Goal: Task Accomplishment & Management: Manage account settings

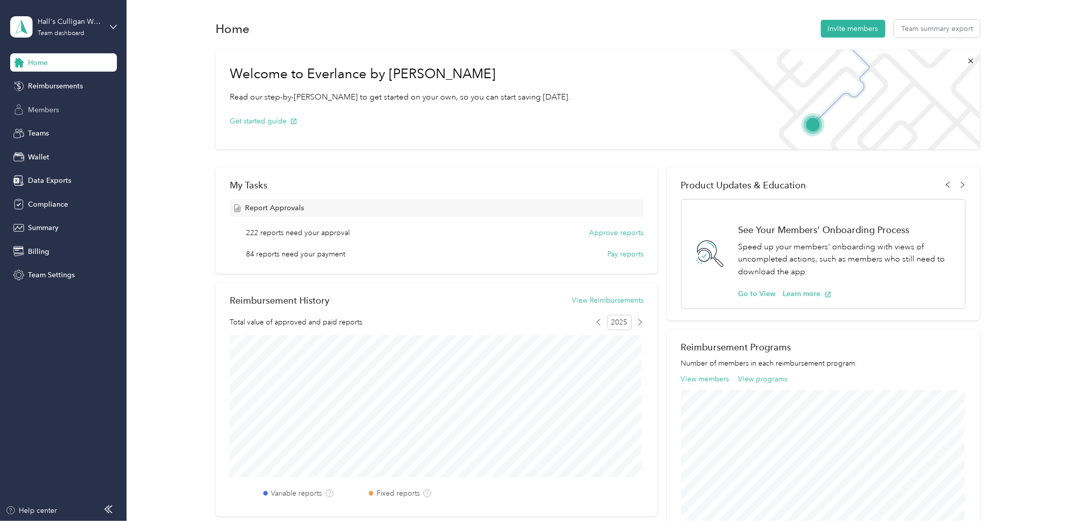
click at [38, 107] on span "Members" at bounding box center [43, 110] width 31 height 11
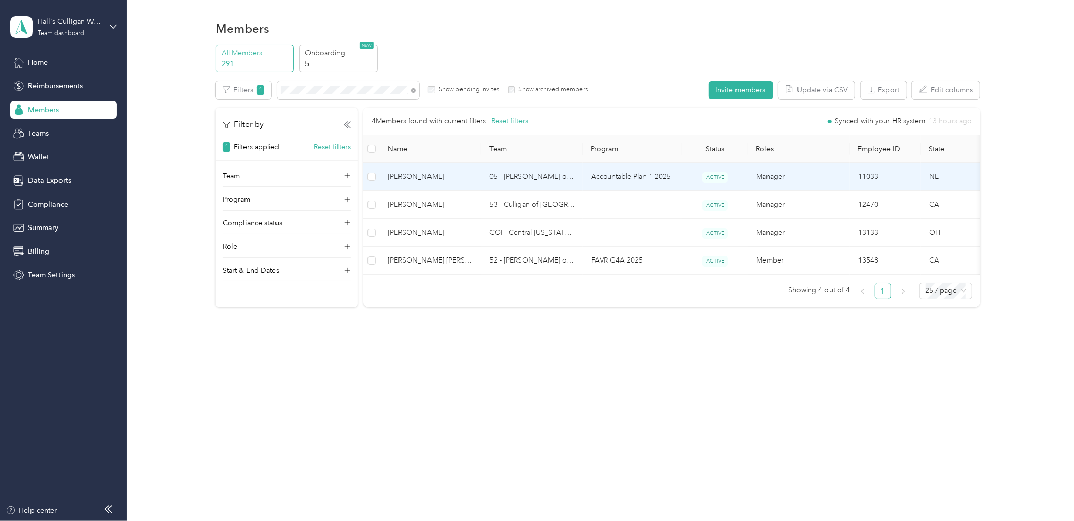
click at [432, 171] on span "[PERSON_NAME]" at bounding box center [430, 176] width 85 height 11
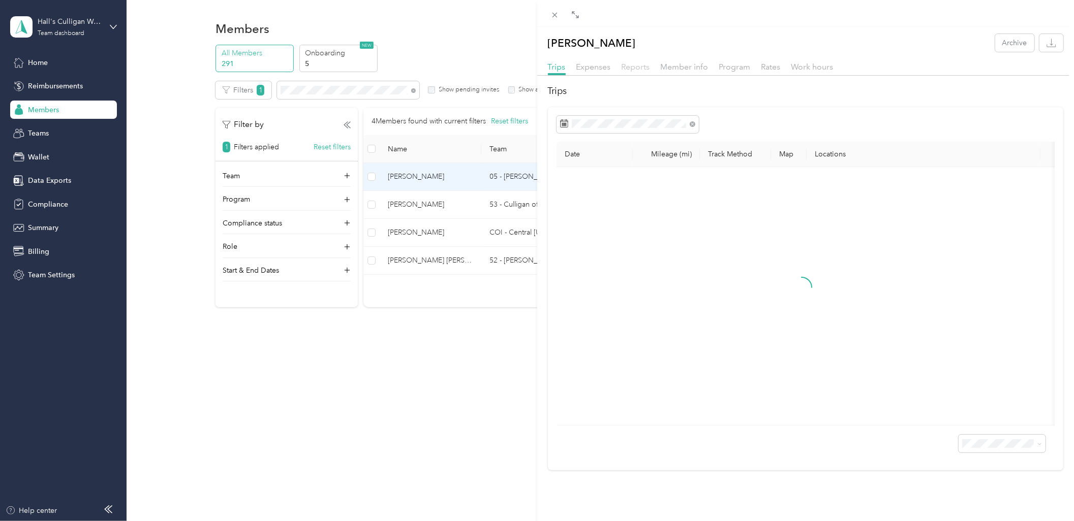
click at [646, 67] on span "Reports" at bounding box center [635, 67] width 28 height 10
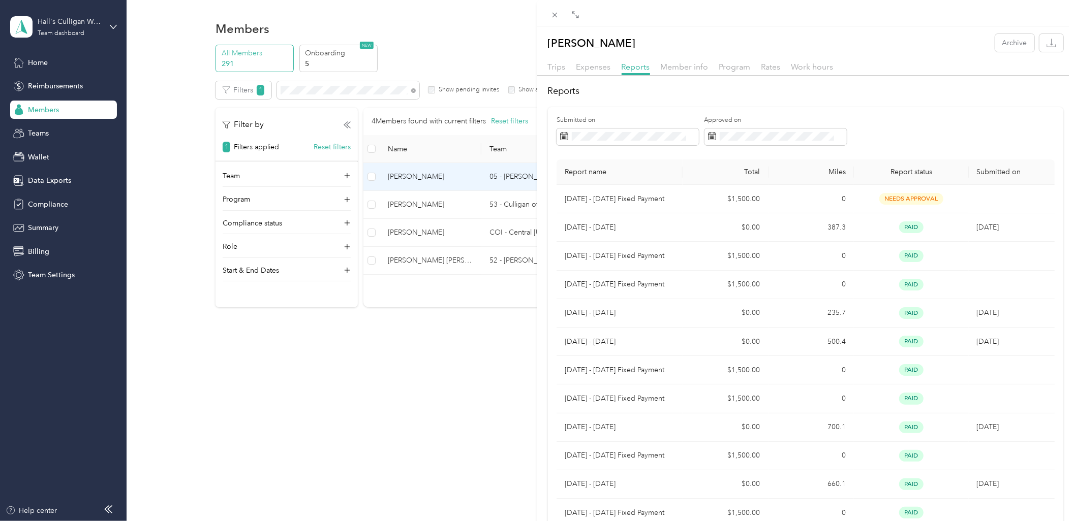
click at [729, 59] on div "[PERSON_NAME] Archive Trips Expenses Reports Member info Program Rates Work hou…" at bounding box center [805, 320] width 537 height 572
click at [732, 65] on span "Program" at bounding box center [735, 67] width 32 height 10
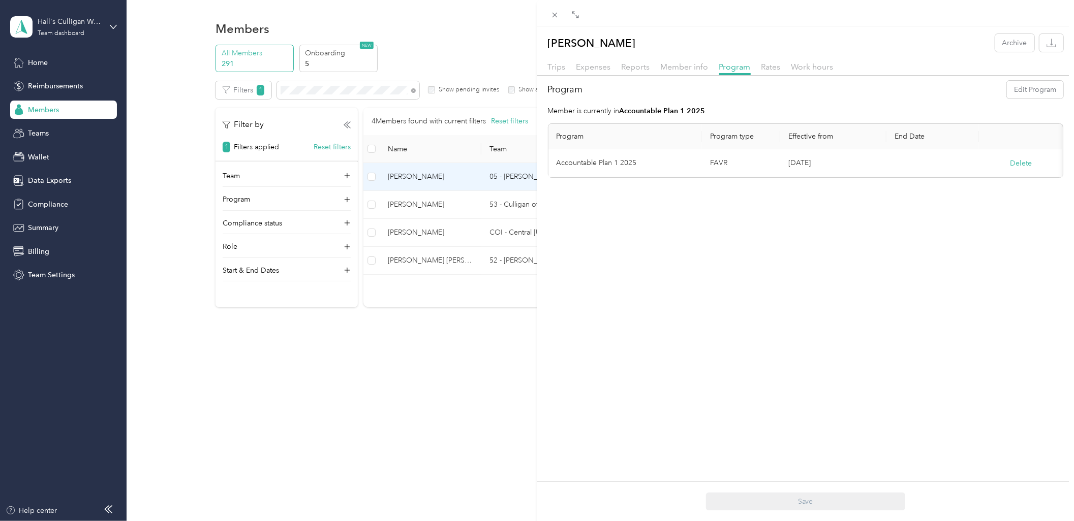
click at [763, 257] on div "[PERSON_NAME] Archive Trips Expenses Reports Member info Program Rates Work hou…" at bounding box center [805, 287] width 537 height 521
click at [689, 62] on span "Member info" at bounding box center [685, 67] width 48 height 10
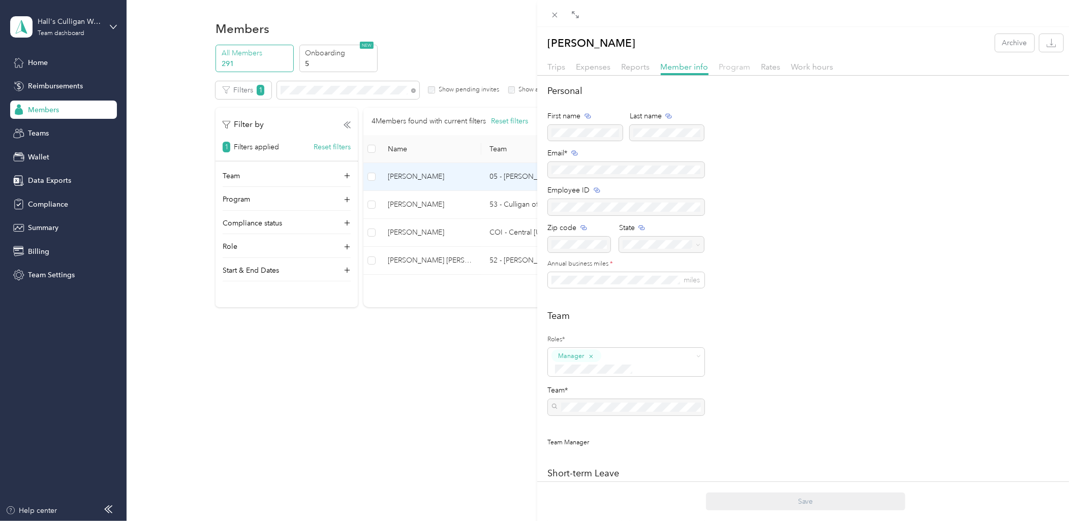
click at [748, 65] on span "Program" at bounding box center [735, 67] width 32 height 10
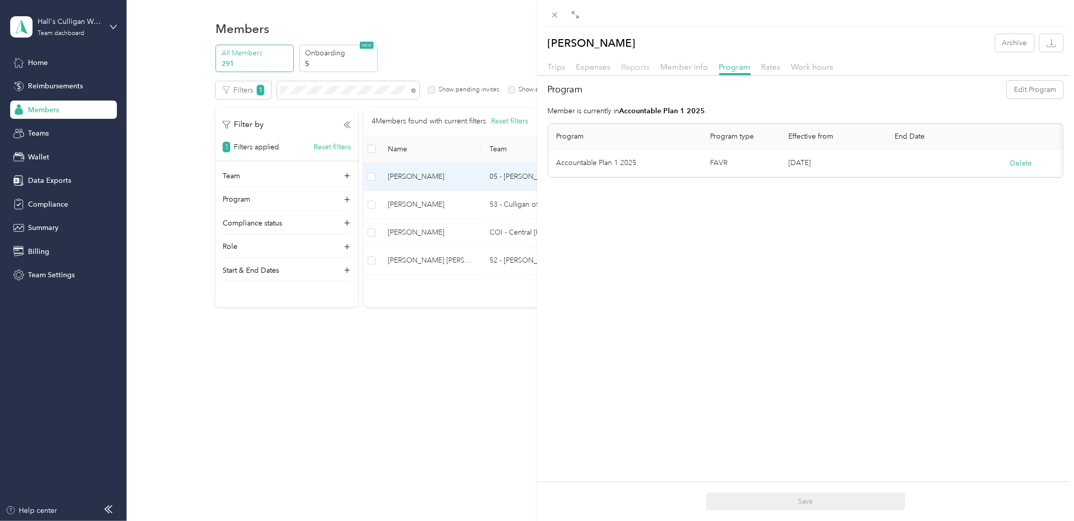
click at [625, 64] on span "Reports" at bounding box center [635, 67] width 28 height 10
